Goal: Information Seeking & Learning: Check status

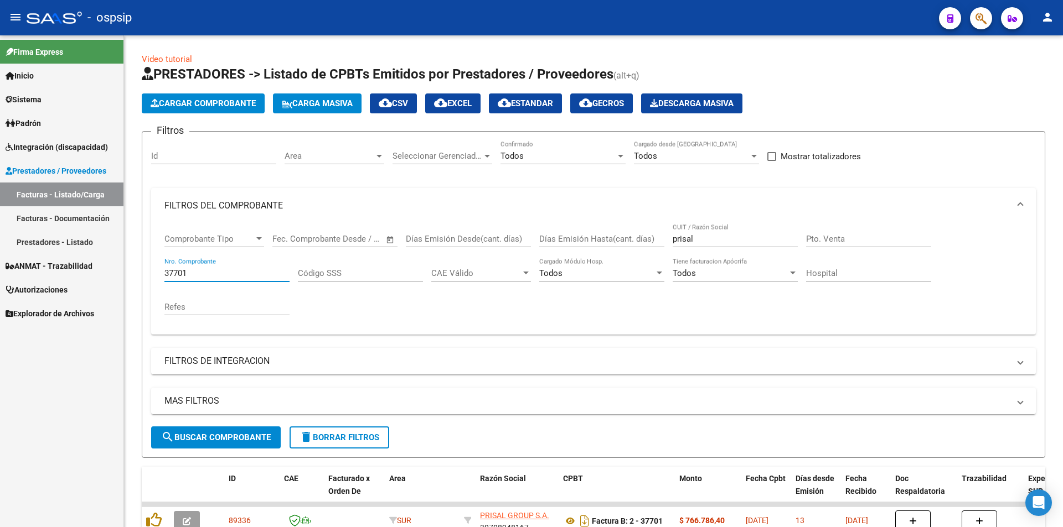
scroll to position [83, 0]
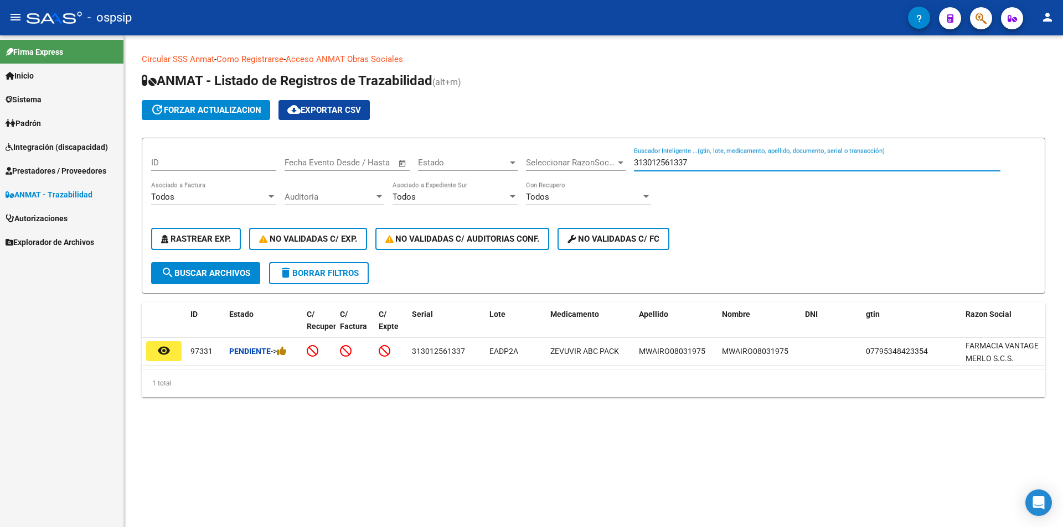
click at [713, 165] on input "313012561337" at bounding box center [817, 163] width 366 height 10
type input "3"
click at [644, 164] on input "Buscador Inteligente ...(gtin, lote, medicamento, apellido, documento, serial o…" at bounding box center [817, 163] width 366 height 10
click at [645, 160] on input "Buscador Inteligente ...(gtin, lote, medicamento, apellido, documento, serial o…" at bounding box center [817, 163] width 366 height 10
click at [650, 163] on input "Buscador Inteligente ...(gtin, lote, medicamento, apellido, documento, serial o…" at bounding box center [817, 163] width 366 height 10
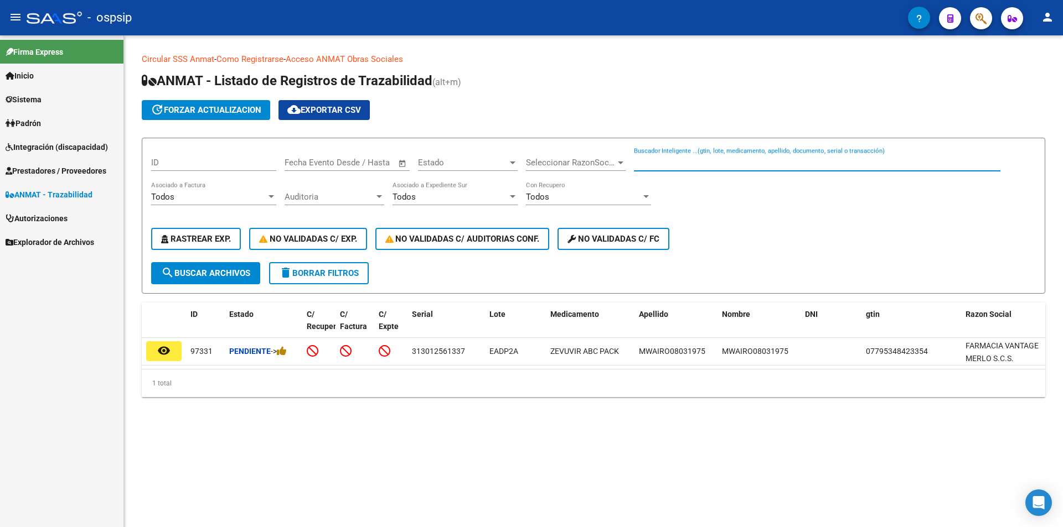
click at [641, 163] on input "Buscador Inteligente ...(gtin, lote, medicamento, apellido, documento, serial o…" at bounding box center [817, 163] width 366 height 10
click at [641, 160] on input "Buscador Inteligente ...(gtin, lote, medicamento, apellido, documento, serial o…" at bounding box center [817, 163] width 366 height 10
click at [643, 165] on input "Buscador Inteligente ...(gtin, lote, medicamento, apellido, documento, serial o…" at bounding box center [817, 163] width 366 height 10
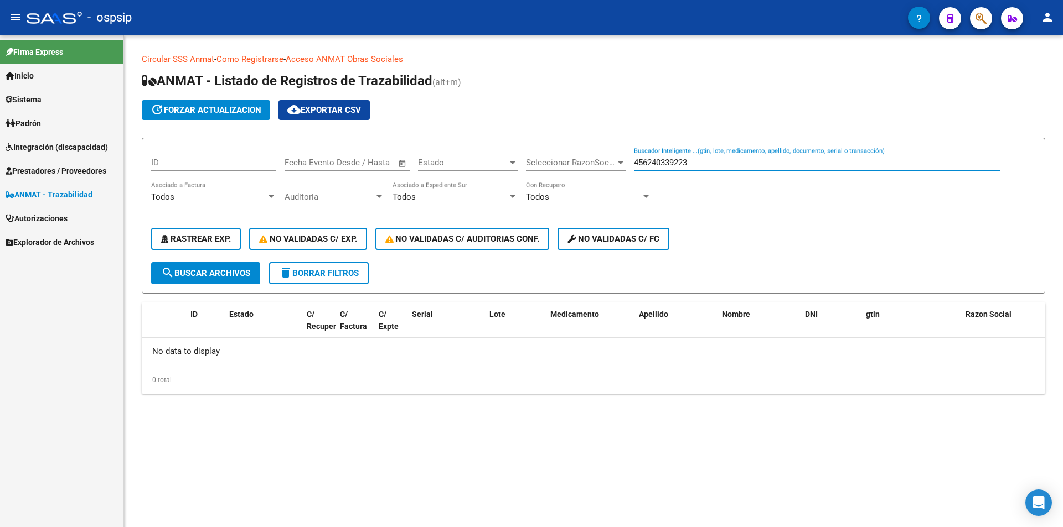
type input "456240339223"
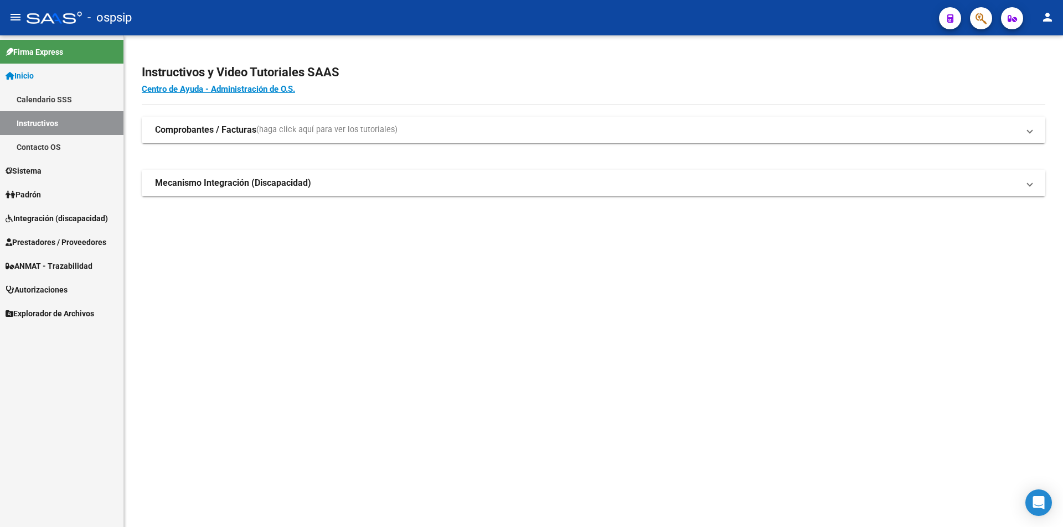
click at [54, 264] on span "ANMAT - Trazabilidad" at bounding box center [49, 266] width 87 height 12
